Goal: Transaction & Acquisition: Purchase product/service

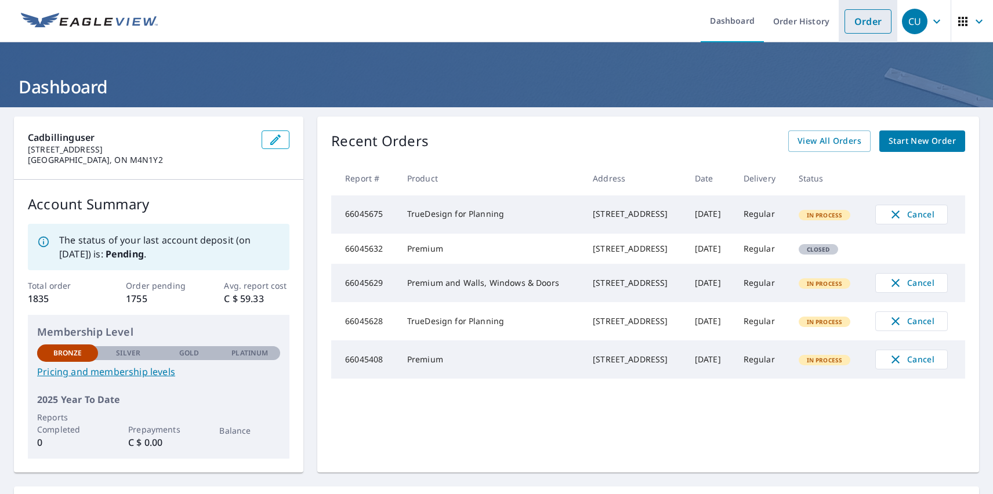
click at [859, 21] on link "Order" at bounding box center [868, 21] width 47 height 24
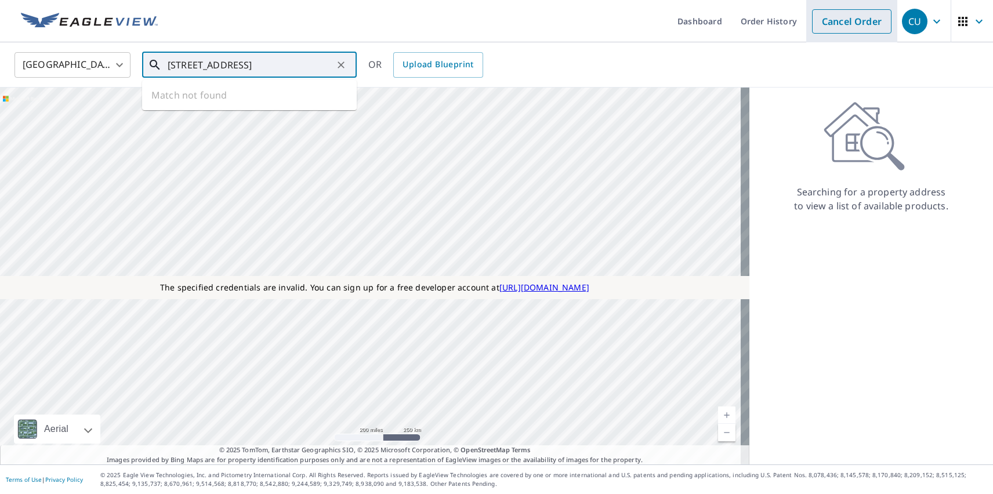
type input "[STREET_ADDRESS]"
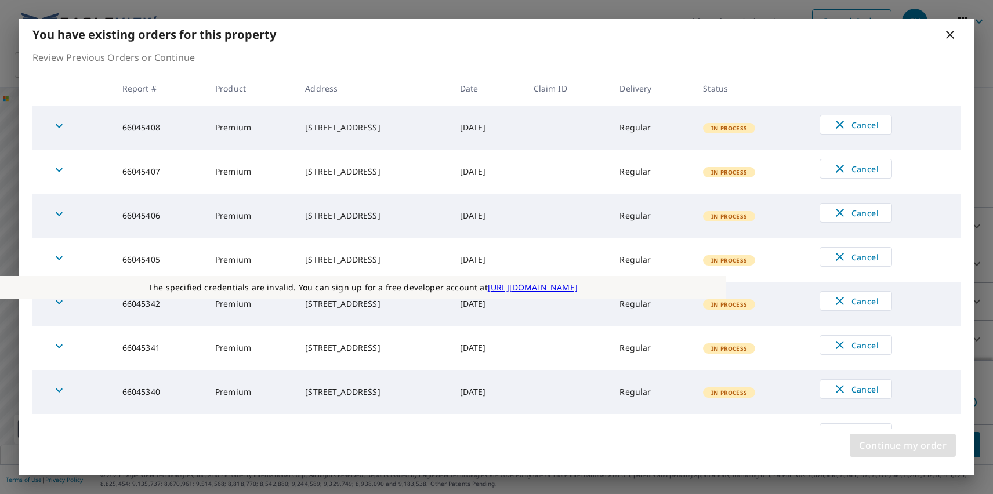
click at [903, 446] on span "Continue my order" at bounding box center [903, 445] width 88 height 16
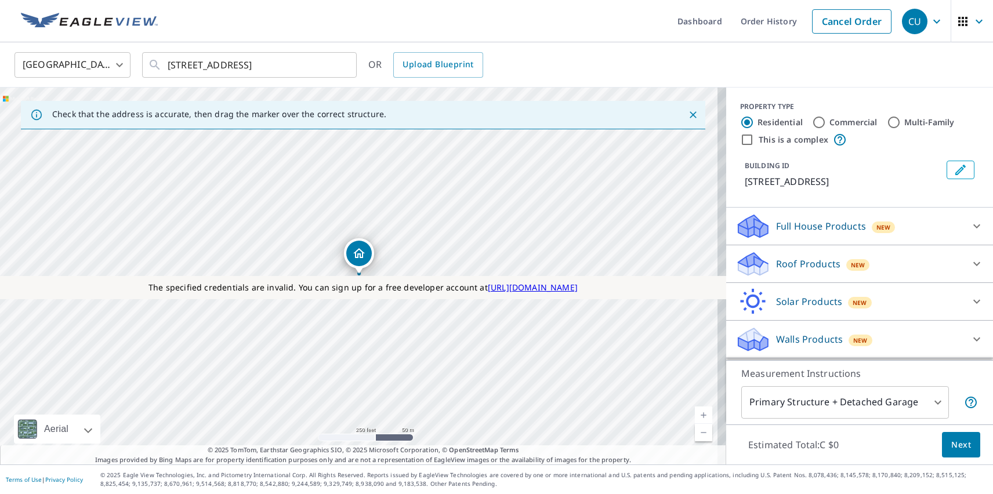
click at [798, 264] on p "Roof Products" at bounding box center [808, 264] width 64 height 14
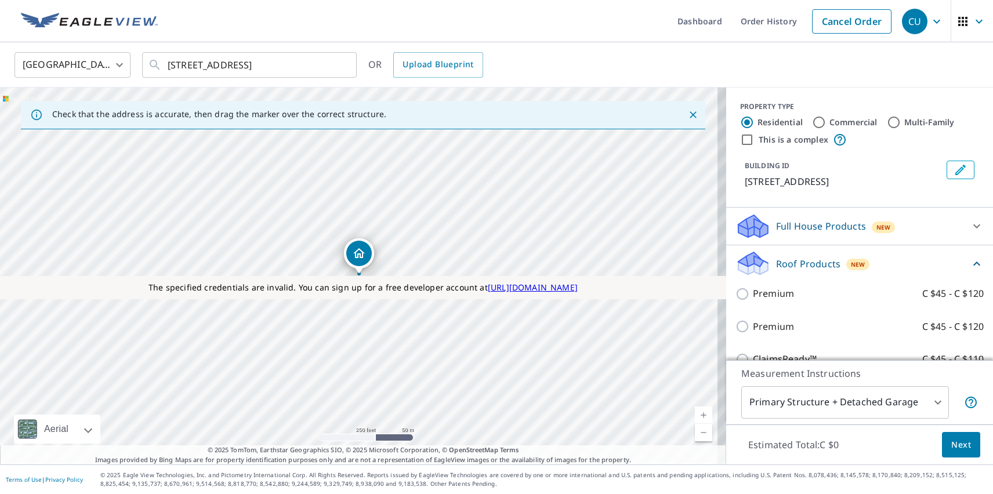
click at [764, 327] on p "Premium" at bounding box center [773, 327] width 41 height 15
click at [753, 327] on input "Premium C $45 - C $120" at bounding box center [744, 327] width 17 height 14
checkbox input "true"
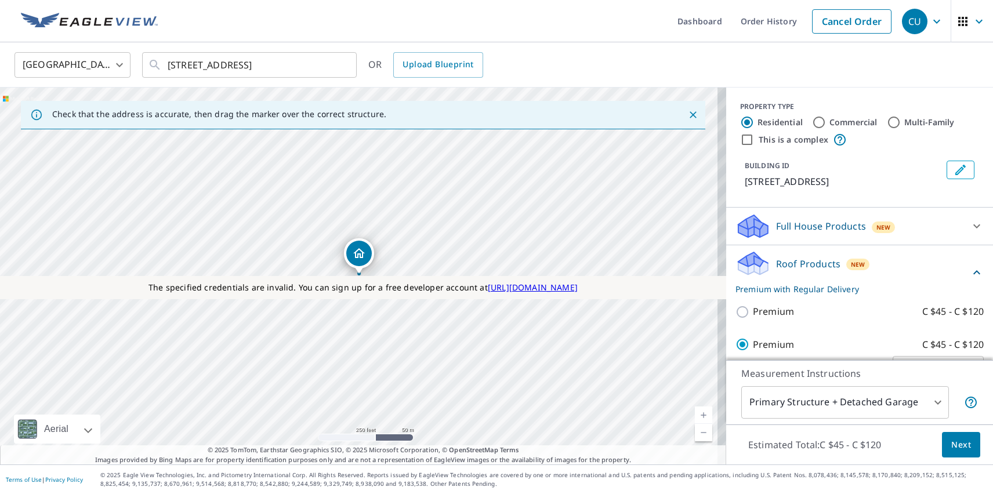
click at [953, 444] on span "Next" at bounding box center [961, 445] width 20 height 15
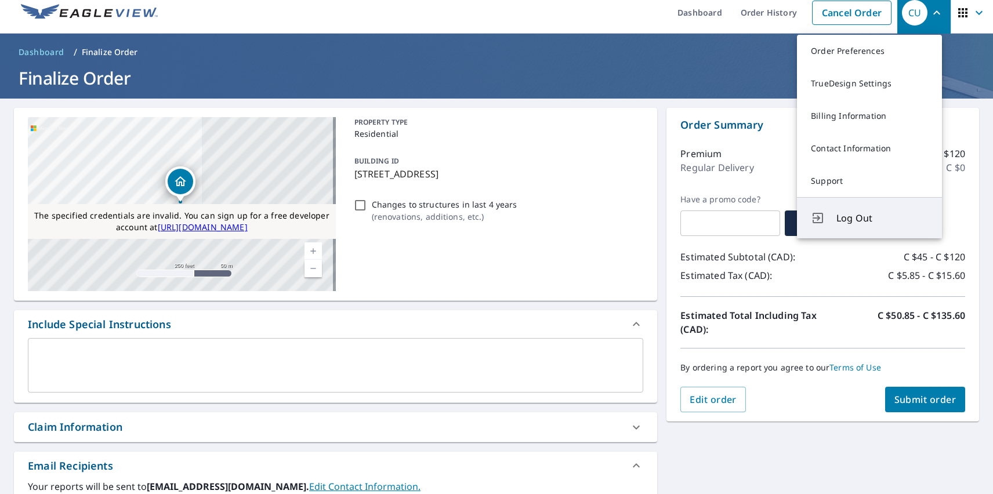
click at [882, 218] on span "Log Out" at bounding box center [883, 218] width 92 height 14
